Goal: Entertainment & Leisure: Consume media (video, audio)

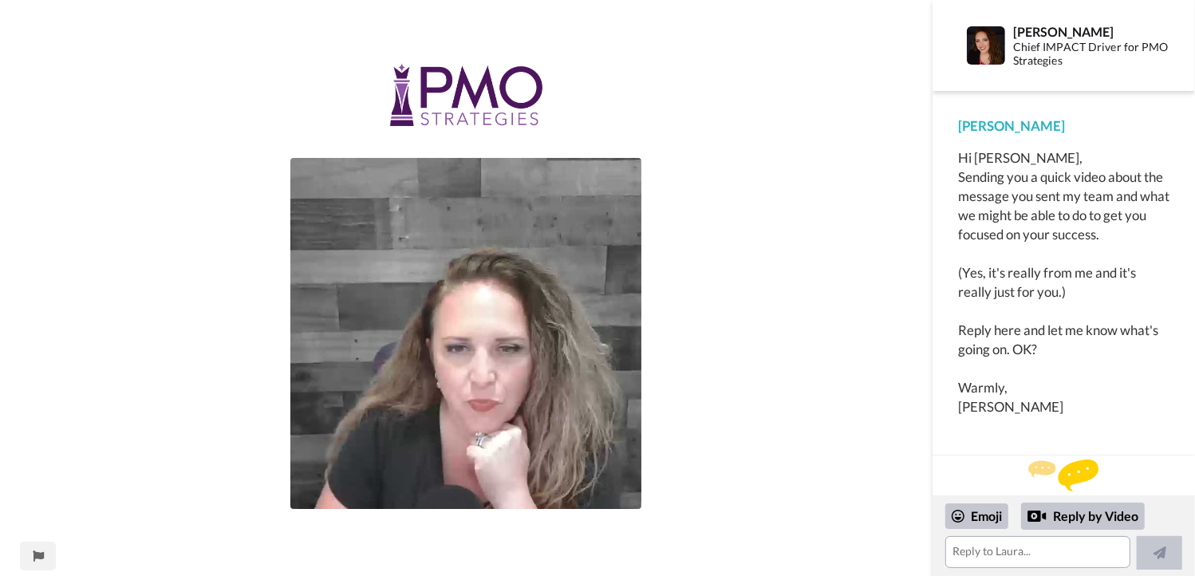
scroll to position [22, 0]
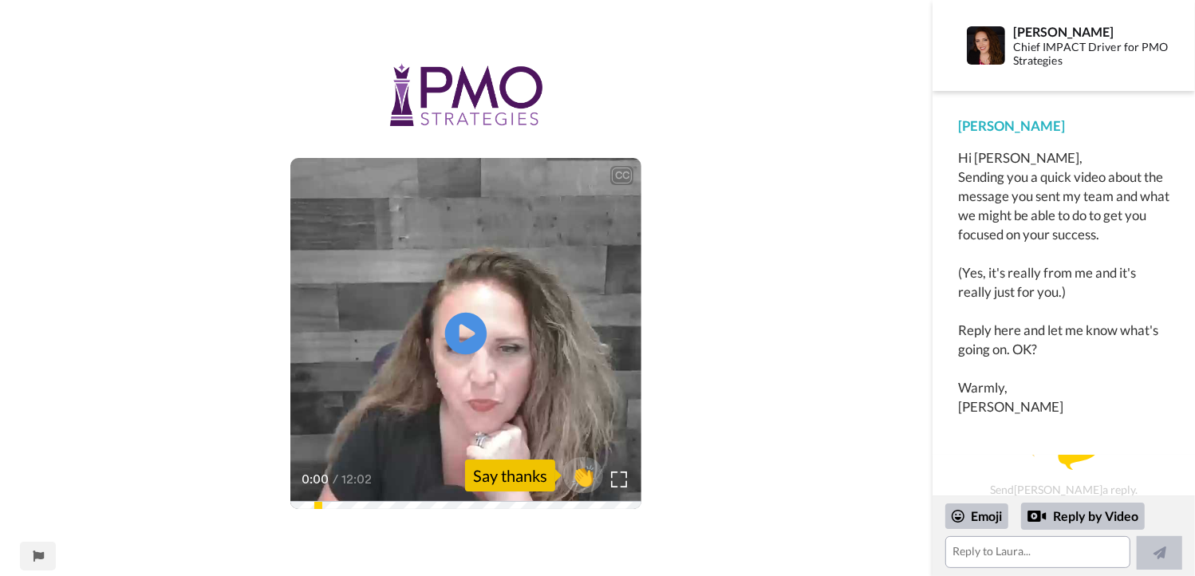
click at [469, 342] on icon at bounding box center [466, 334] width 42 height 42
click at [737, 288] on div "CC Play/Pause What our students say all the time is if you do the work, you'll …" at bounding box center [466, 298] width 933 height 471
click at [1057, 513] on div "Reply by Video" at bounding box center [1083, 516] width 124 height 27
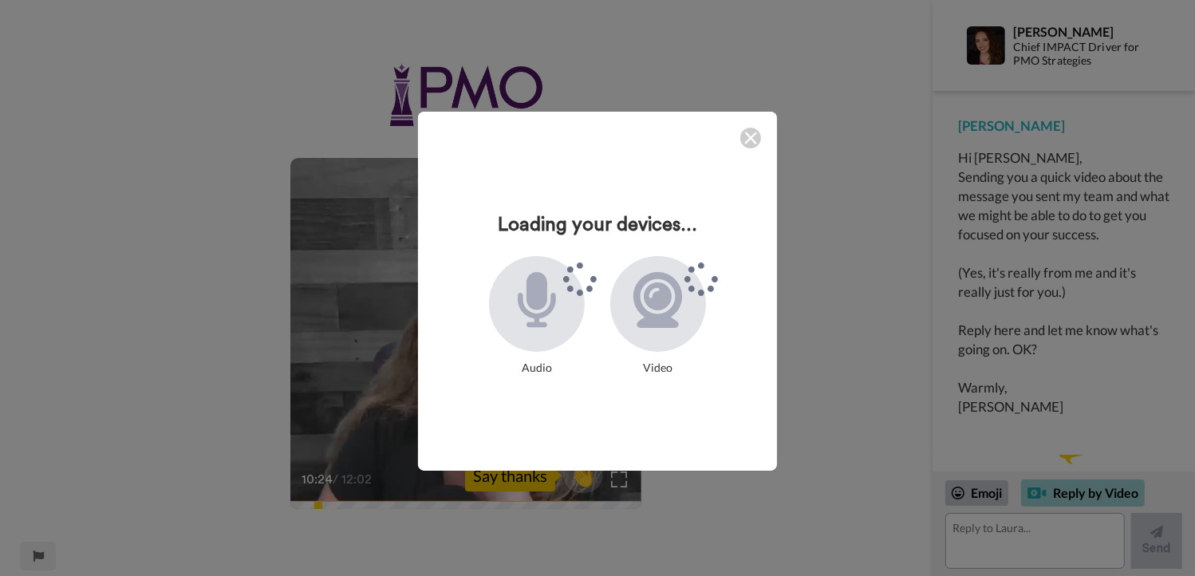
scroll to position [16, 0]
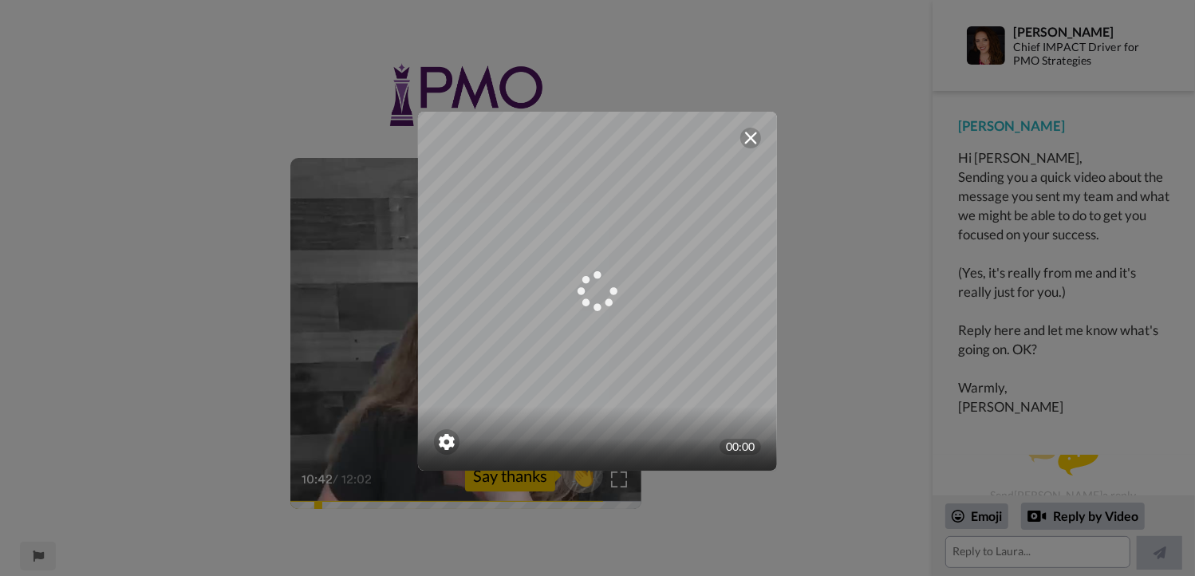
click at [391, 493] on div "Mirrored Redo 3 00:00" at bounding box center [597, 288] width 1195 height 576
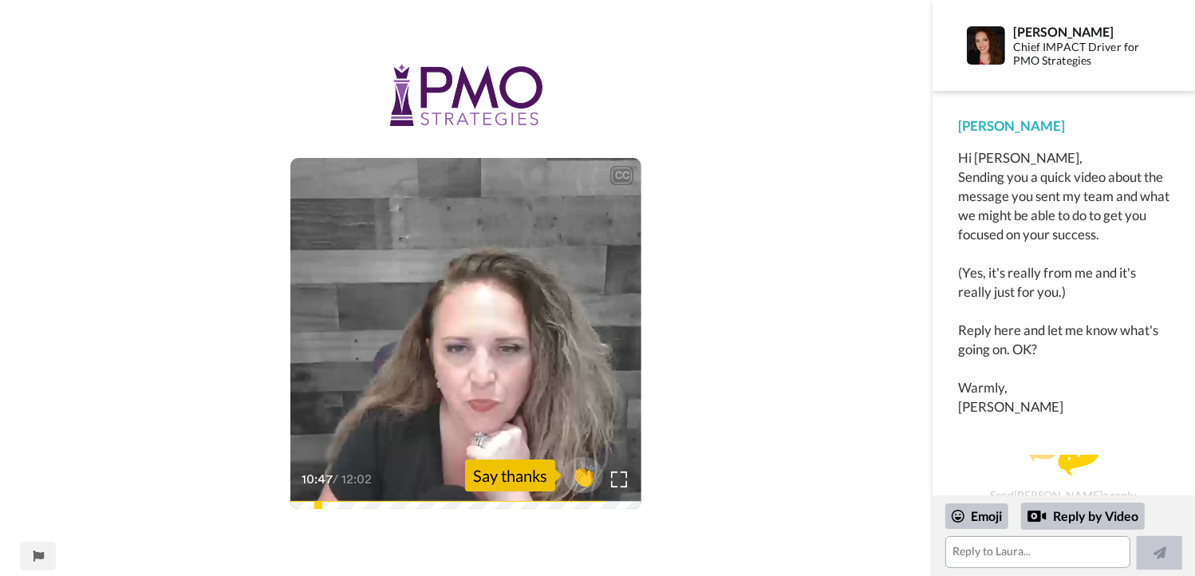
scroll to position [22, 0]
click at [1065, 513] on div "Reply by Video" at bounding box center [1083, 516] width 124 height 27
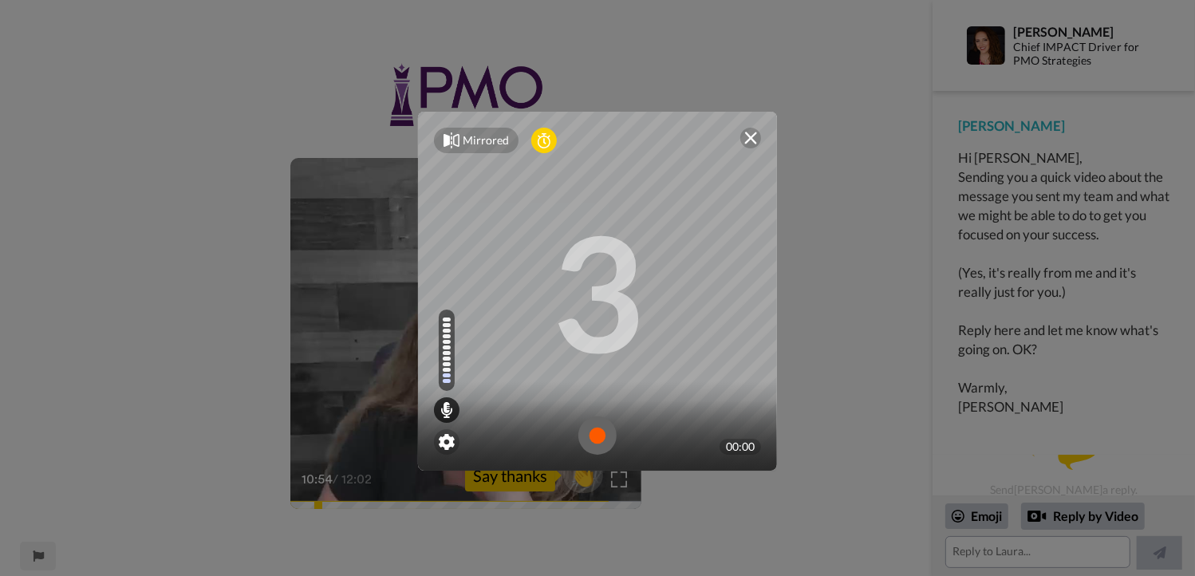
drag, startPoint x: 603, startPoint y: 131, endPoint x: 557, endPoint y: 130, distance: 45.5
click at [557, 130] on div "Mirrored Redo" at bounding box center [597, 140] width 359 height 57
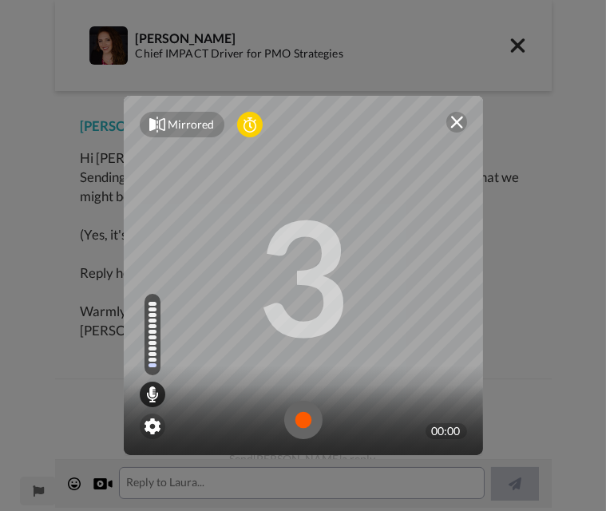
click at [294, 427] on img at bounding box center [303, 420] width 38 height 38
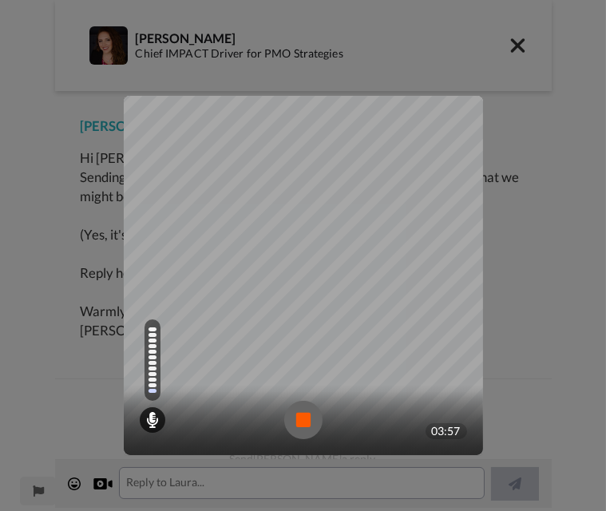
click at [293, 415] on img at bounding box center [303, 420] width 38 height 38
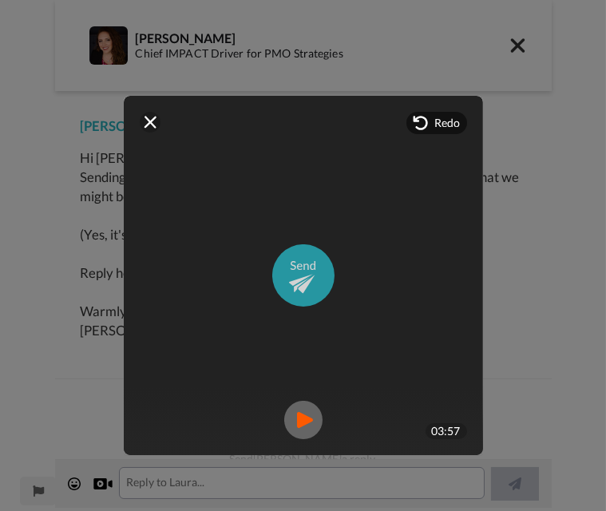
click at [275, 271] on img at bounding box center [303, 275] width 62 height 62
